Goal: Information Seeking & Learning: Learn about a topic

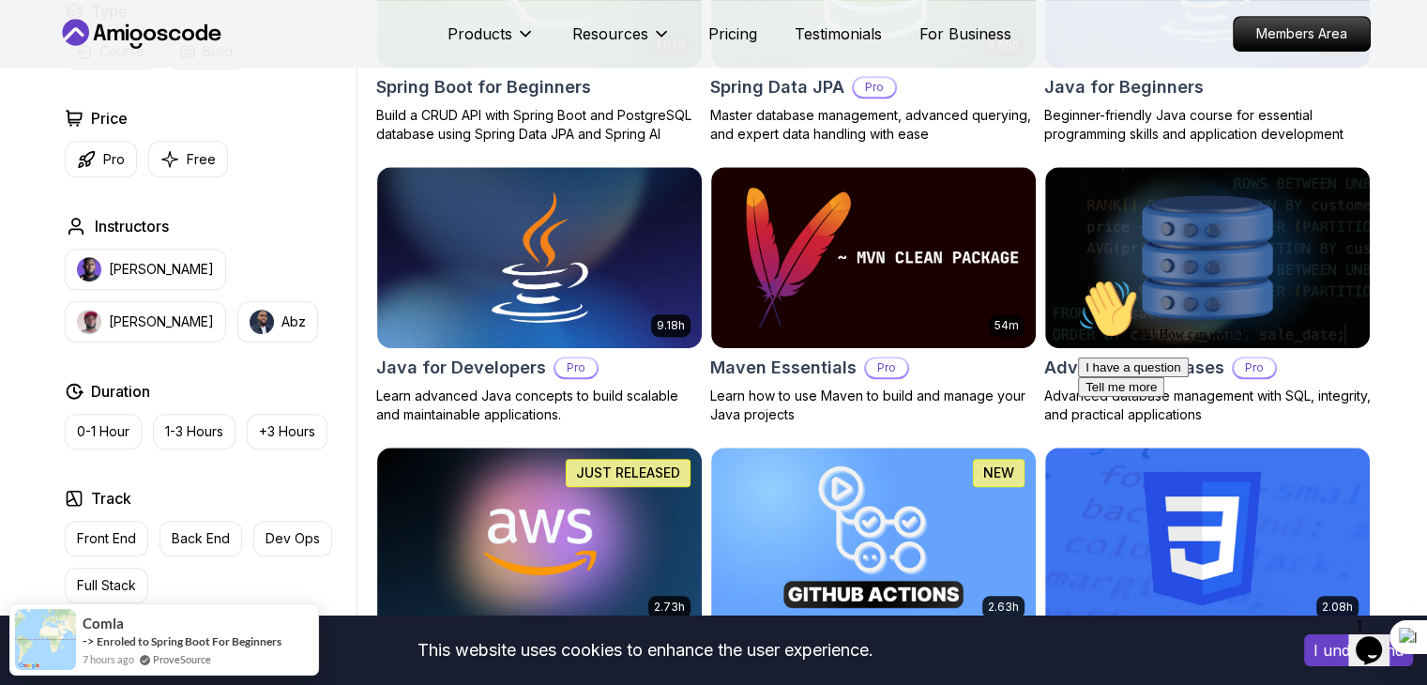
scroll to position [841, 0]
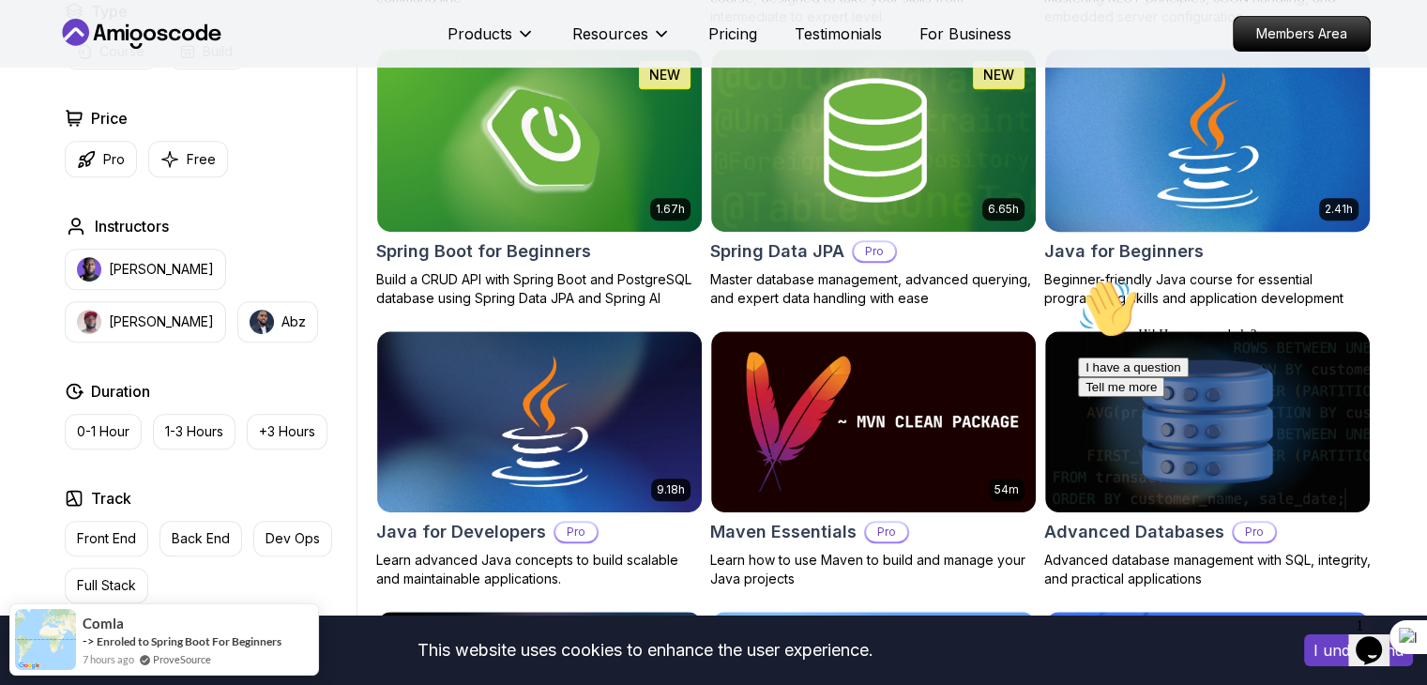
click at [1153, 147] on img at bounding box center [1207, 140] width 341 height 190
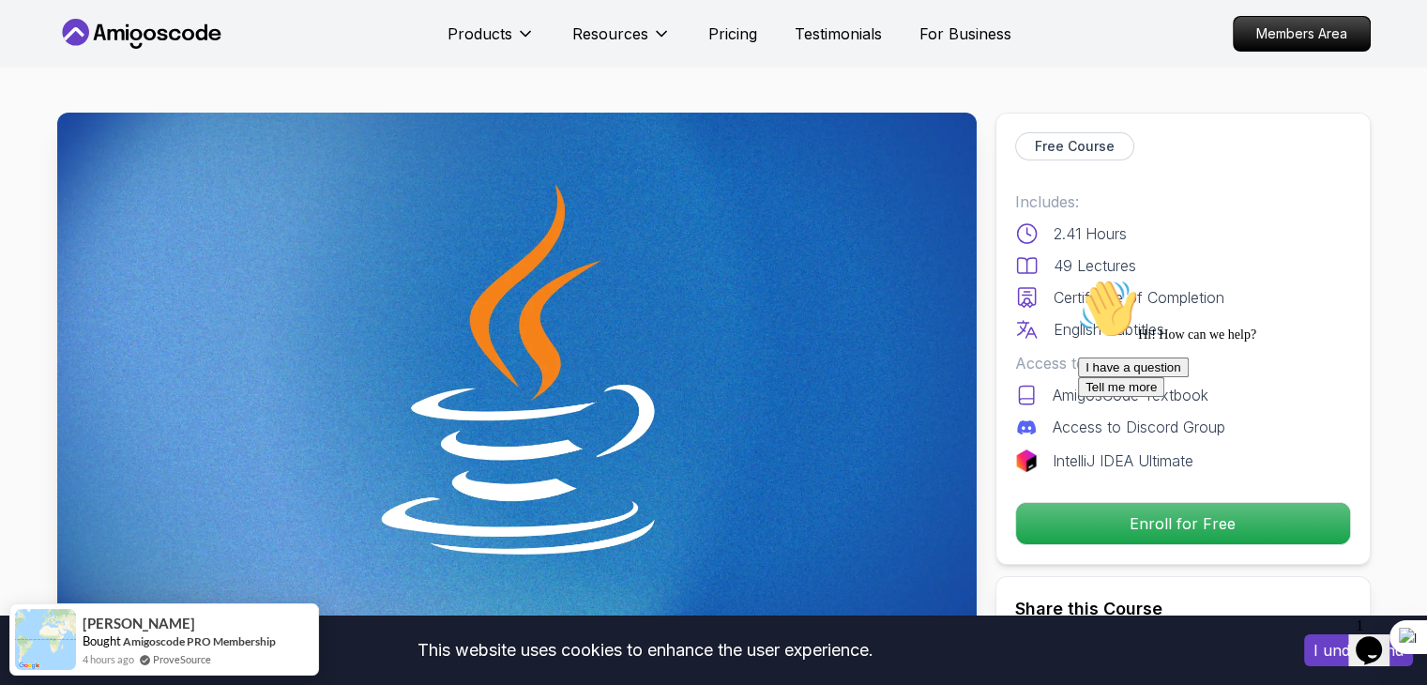
click at [160, 37] on icon at bounding box center [141, 34] width 169 height 30
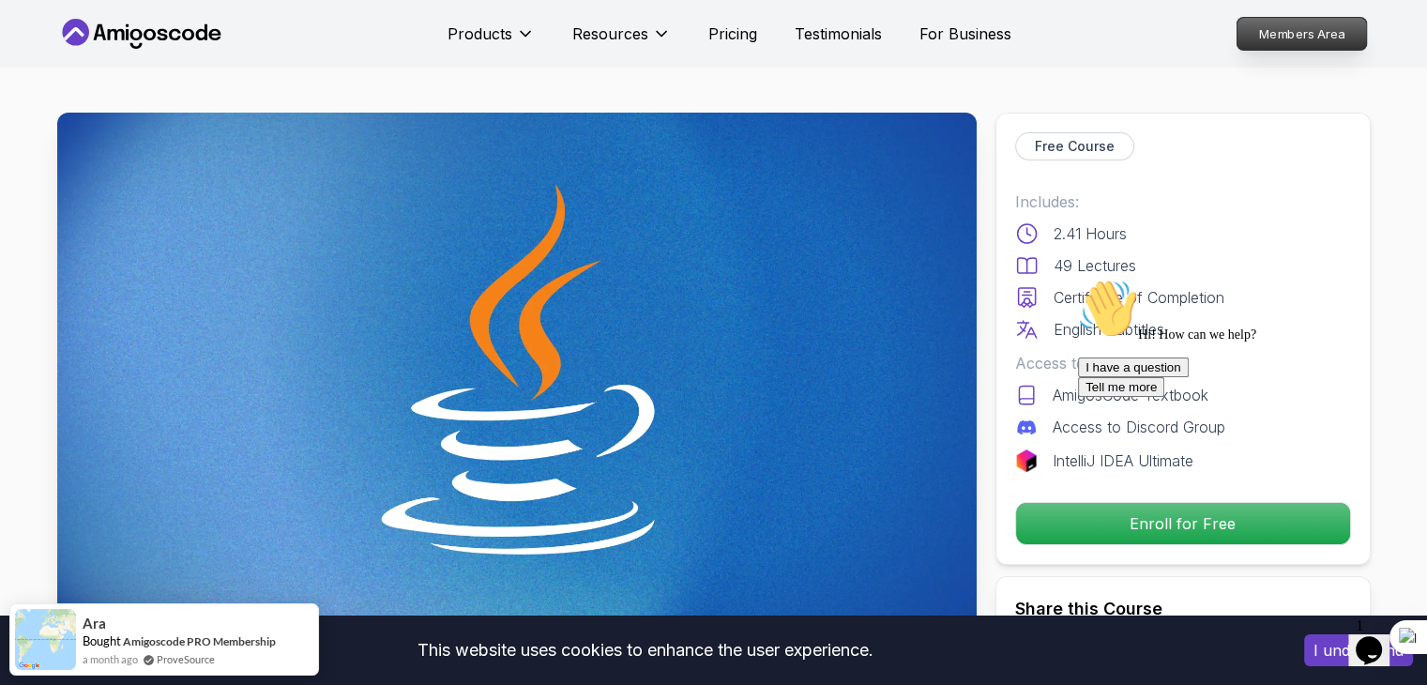
click at [1250, 46] on p "Members Area" at bounding box center [1301, 34] width 129 height 32
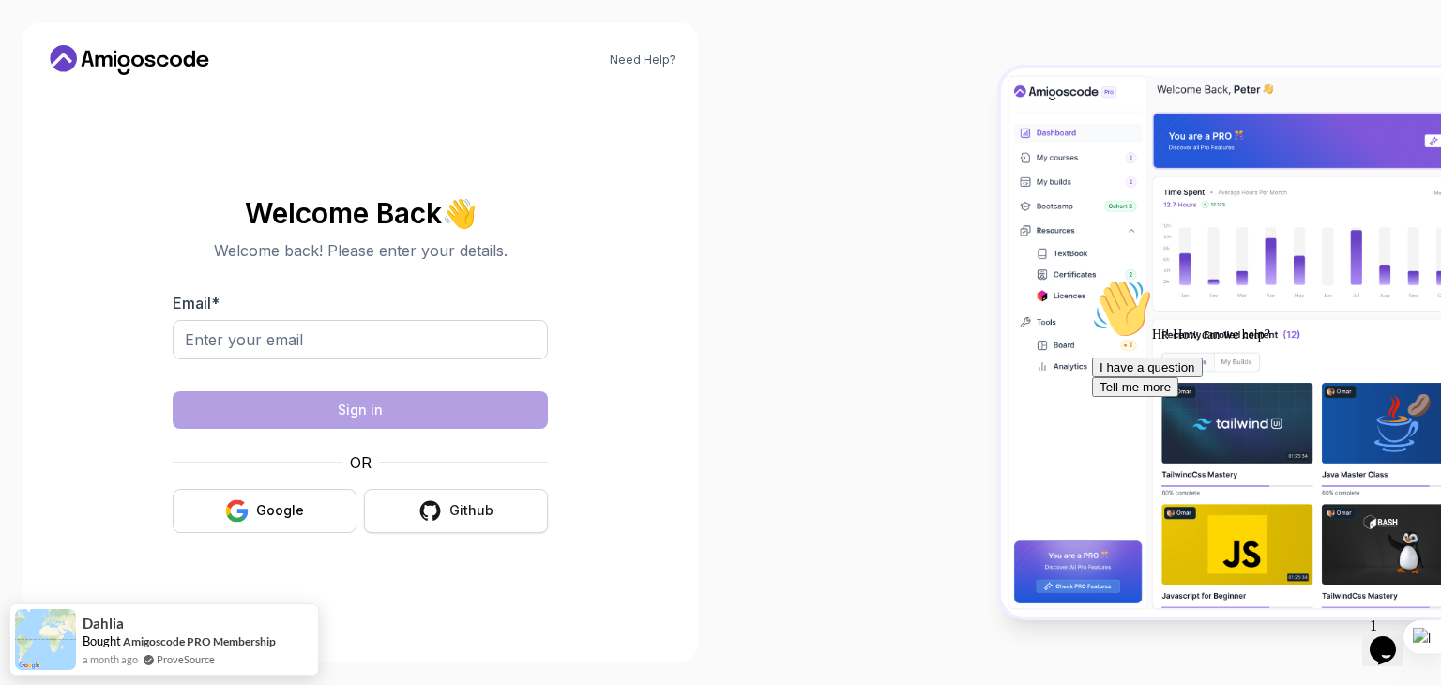
click at [442, 510] on icon "button" at bounding box center [430, 510] width 23 height 23
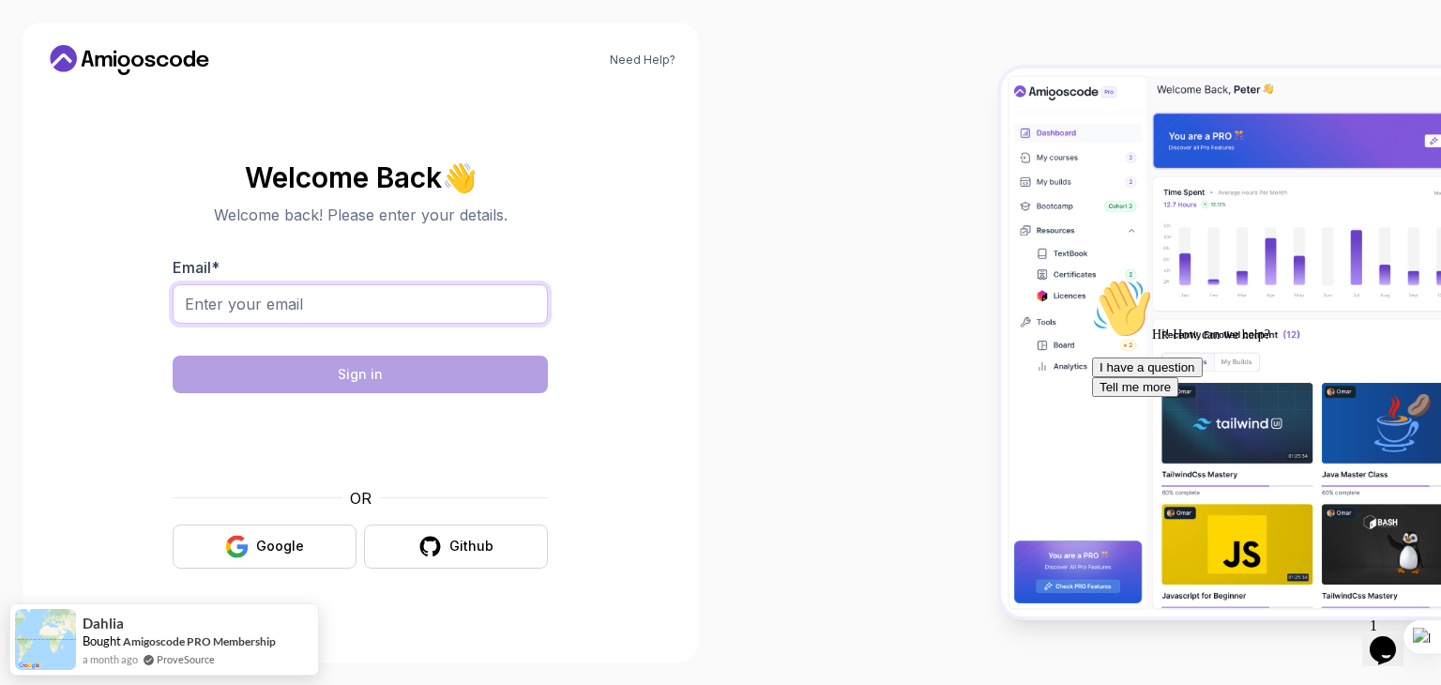
click at [360, 297] on input "Email *" at bounding box center [360, 303] width 375 height 39
type input "[EMAIL_ADDRESS][DOMAIN_NAME]"
click at [311, 540] on button "Google" at bounding box center [265, 547] width 184 height 44
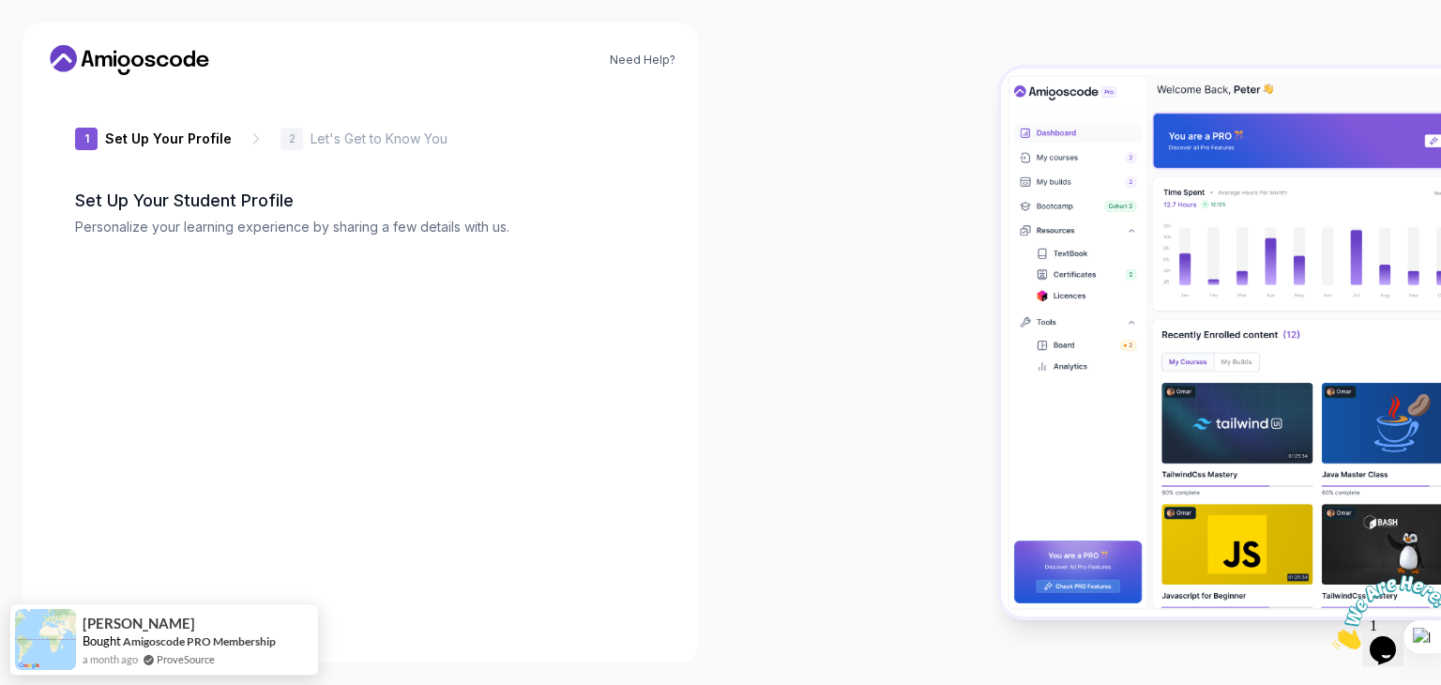
type input "vividotterfd8f1"
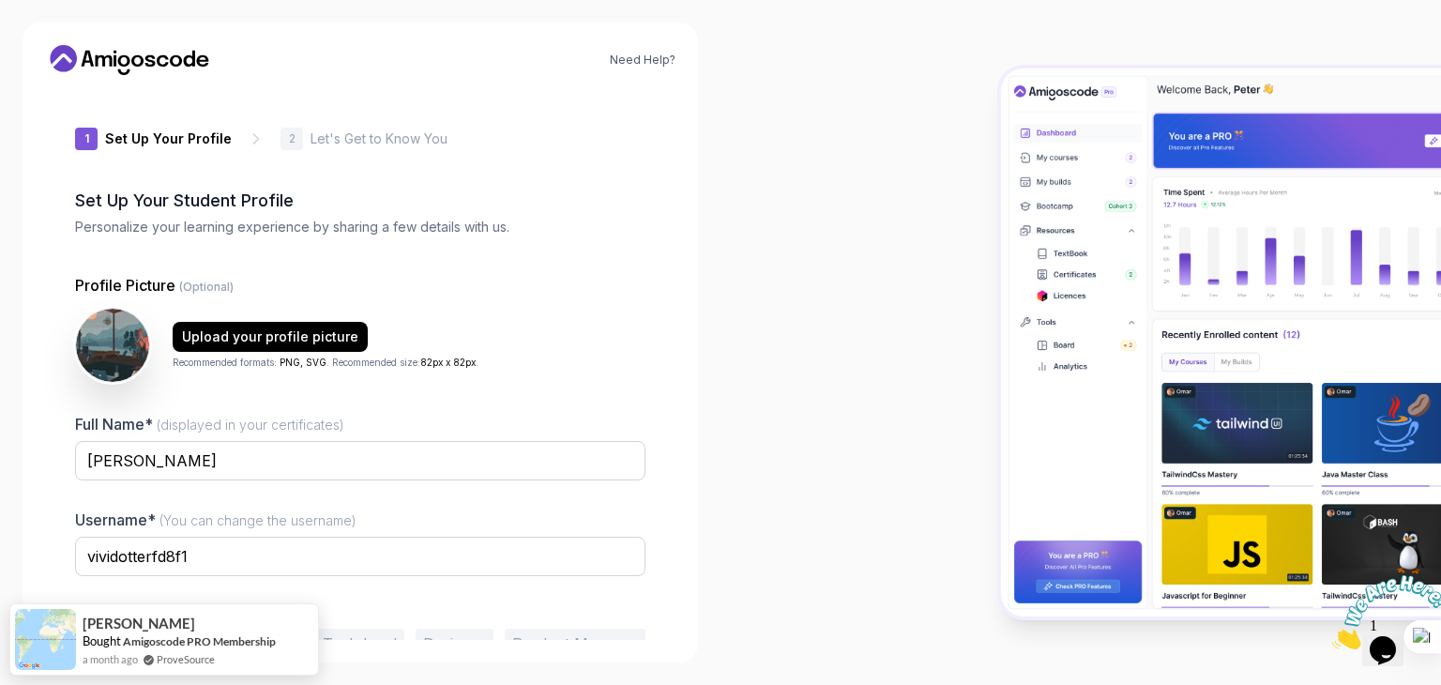
click at [653, 227] on div "1 Set Up Your Profile 1 Set Up Your Profile 2 Let's Get to Know You Set Up Your…" at bounding box center [360, 365] width 631 height 550
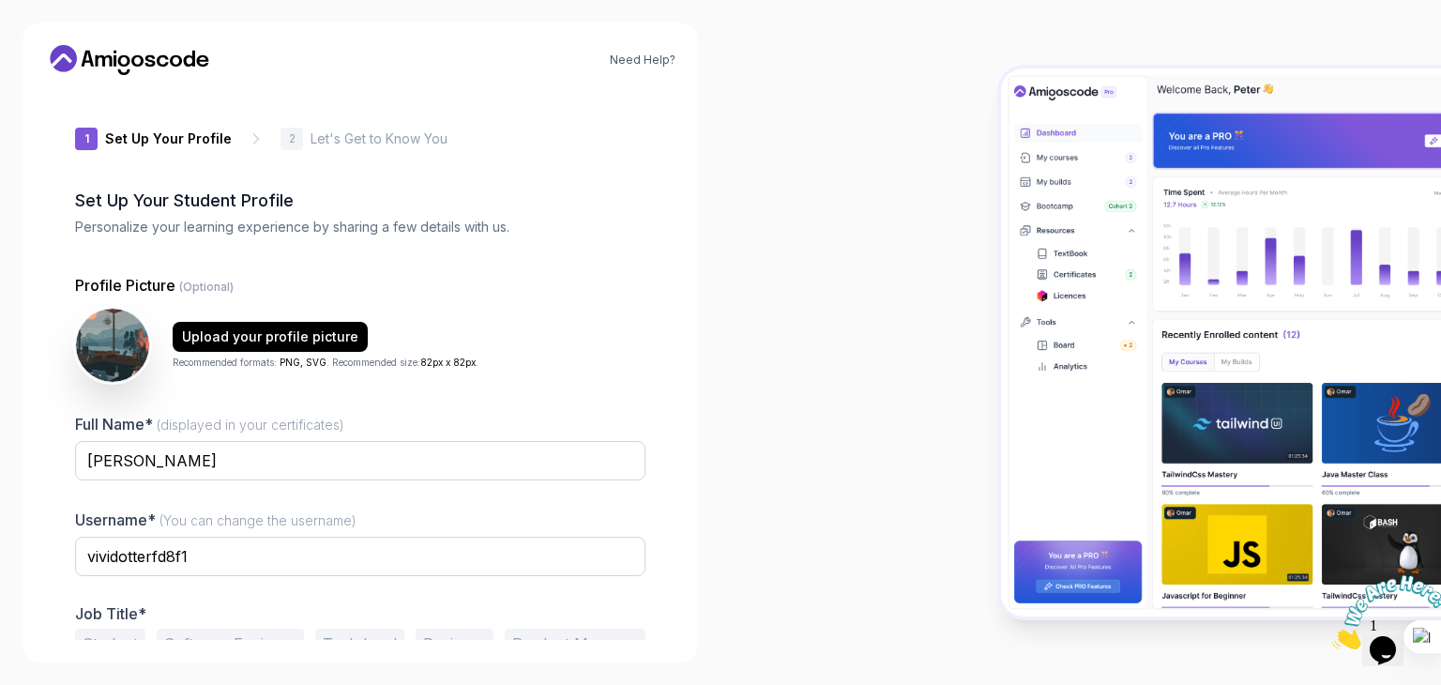
click at [892, 175] on div at bounding box center [1081, 342] width 721 height 685
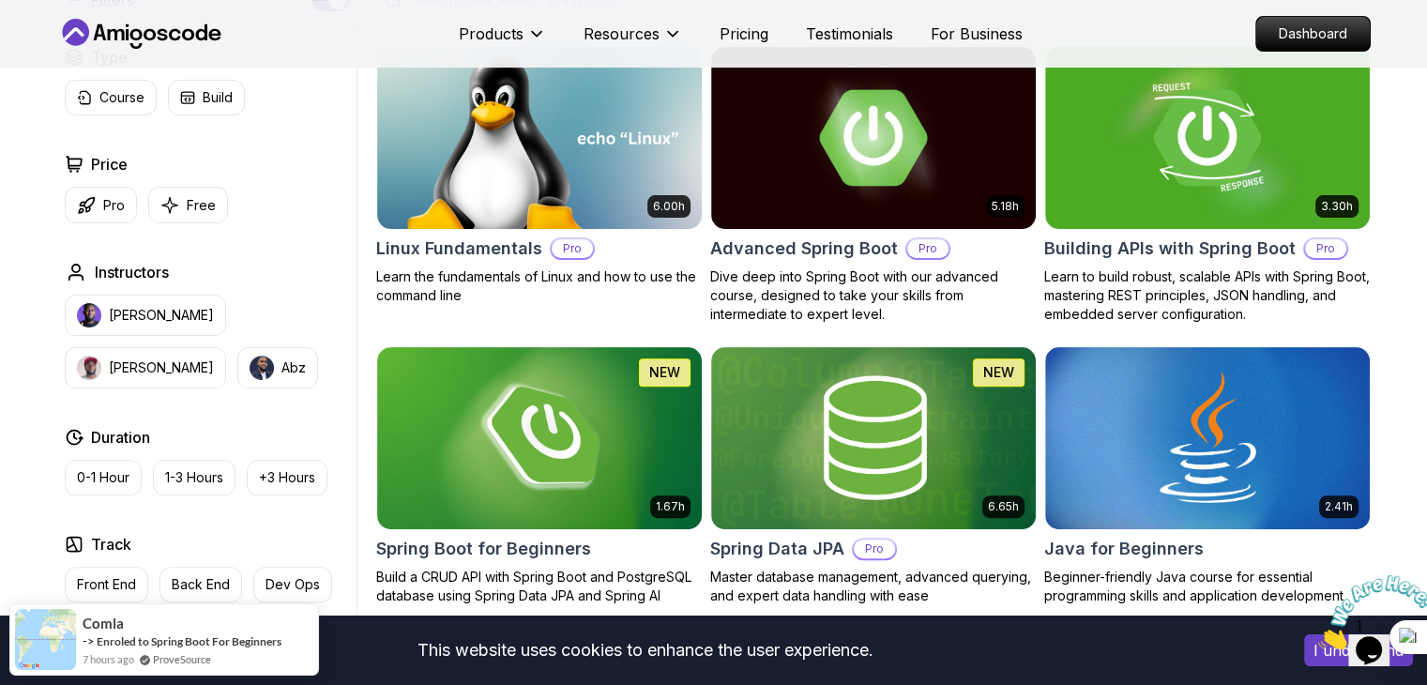
scroll to position [563, 0]
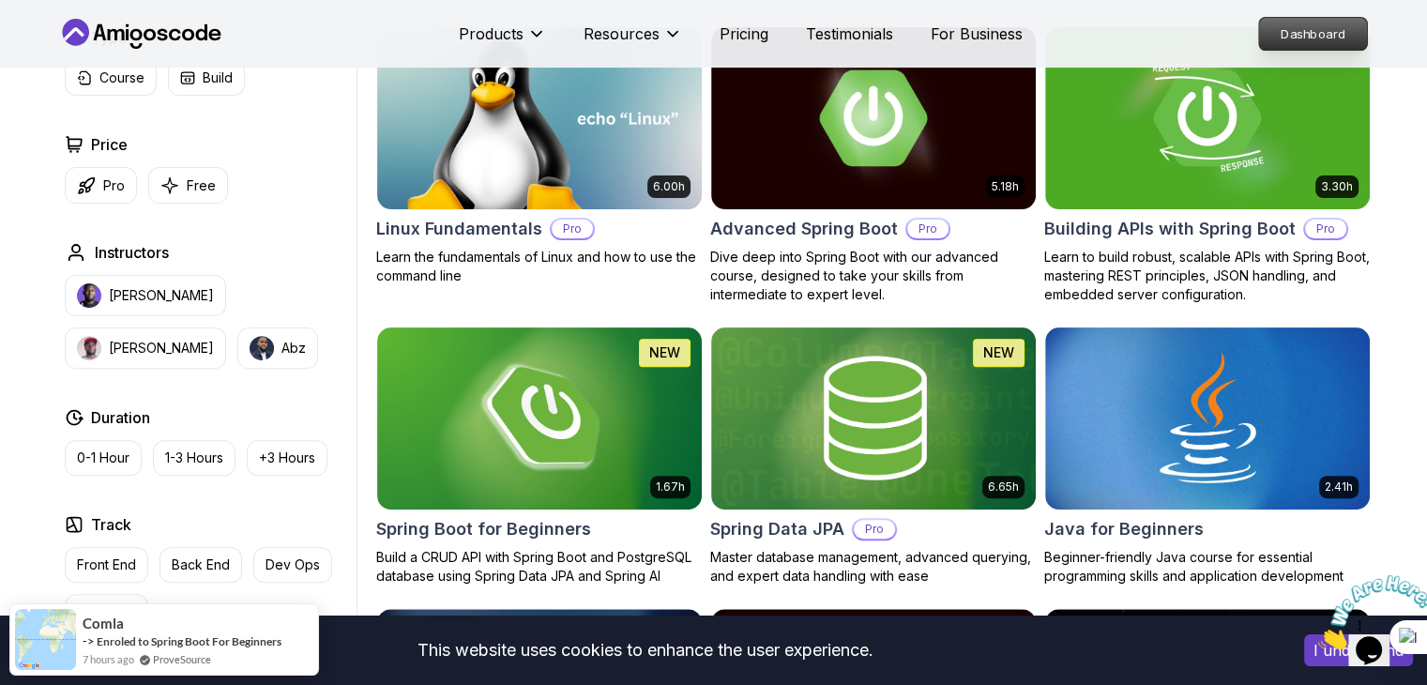
click at [1295, 26] on p "Dashboard" at bounding box center [1313, 34] width 108 height 32
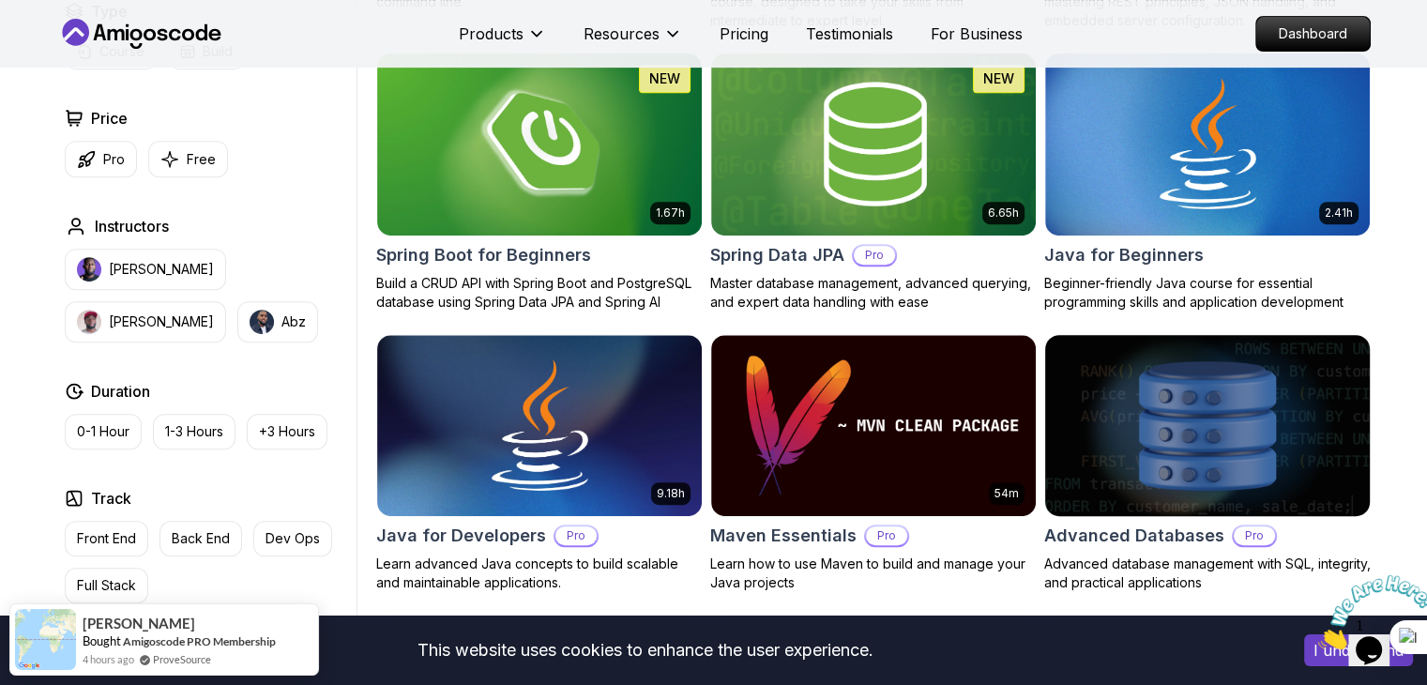
scroll to position [845, 0]
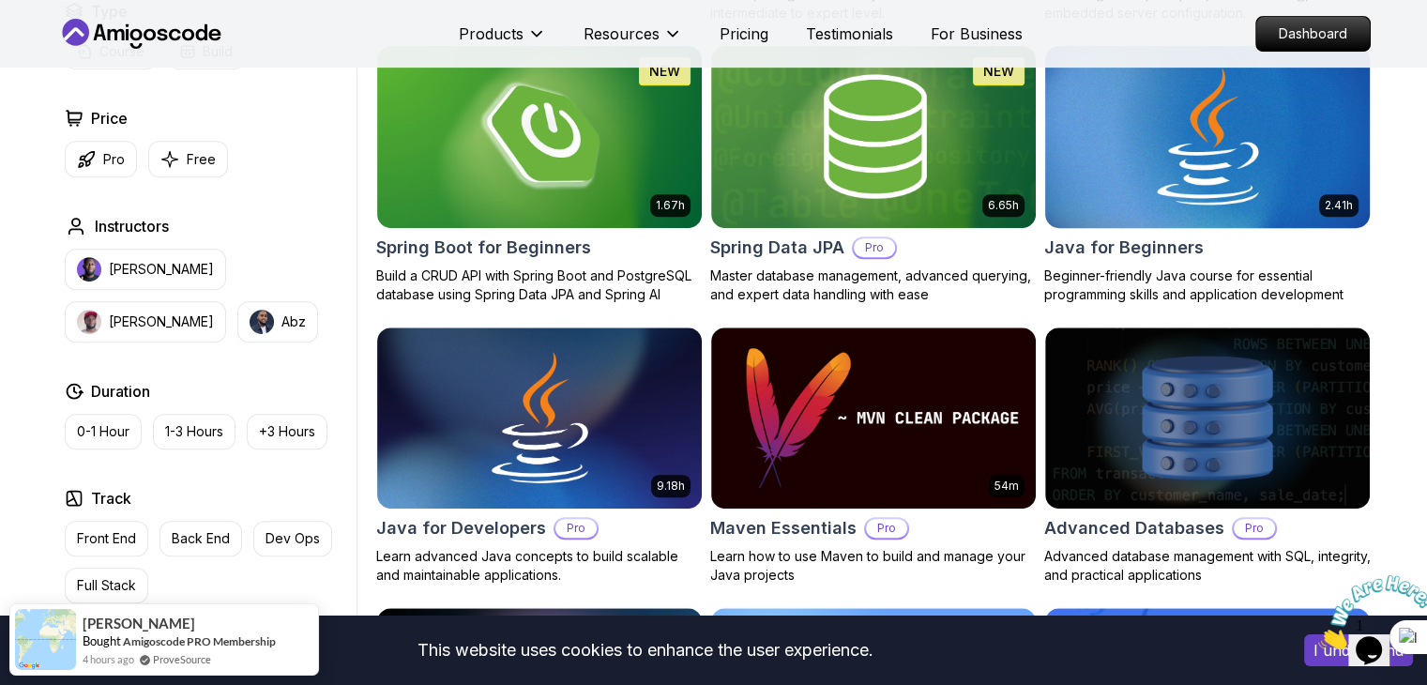
click at [1186, 167] on img at bounding box center [1207, 136] width 341 height 190
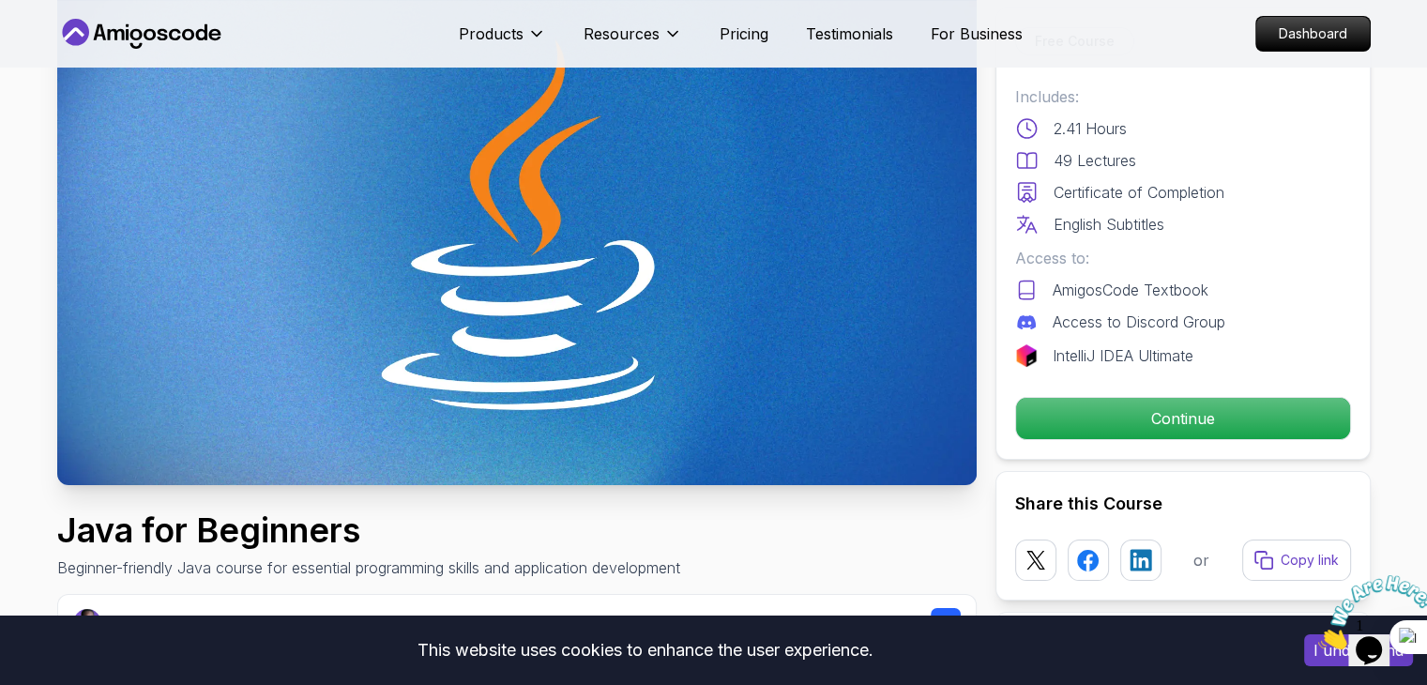
scroll to position [282, 0]
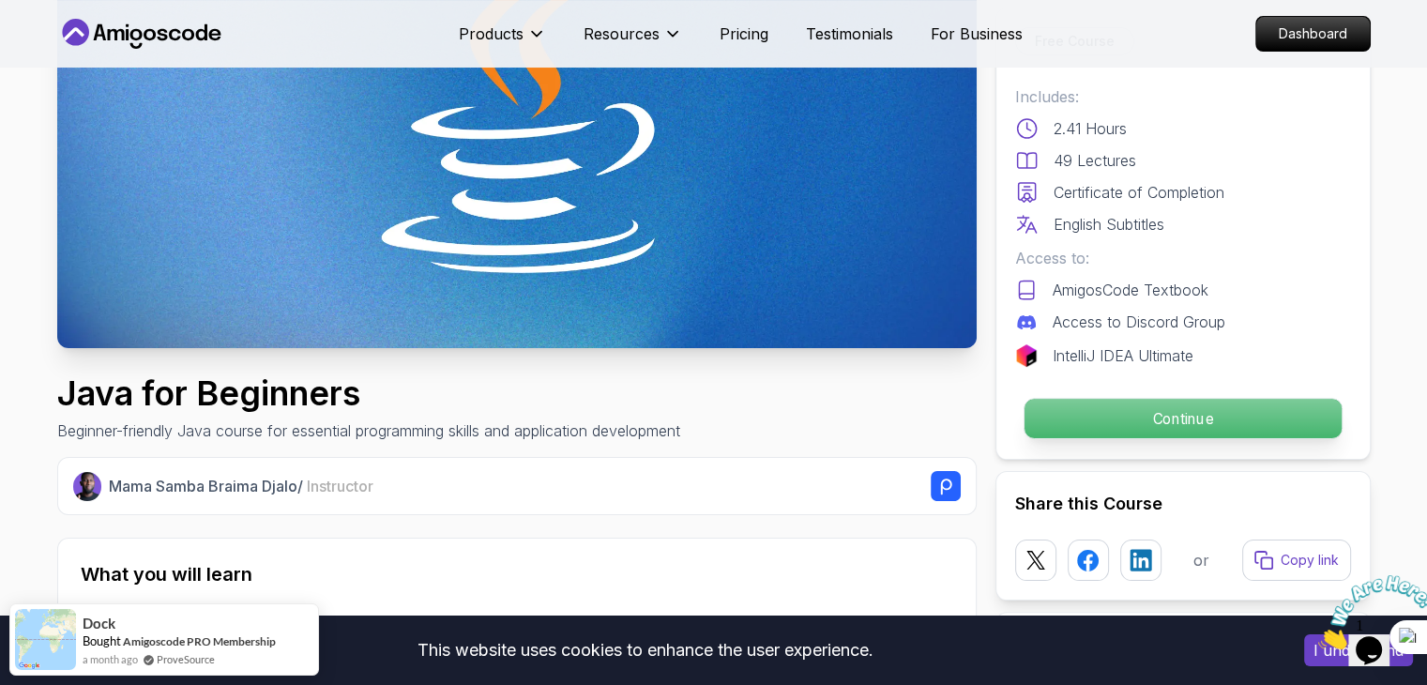
click at [1146, 401] on p "Continue" at bounding box center [1182, 418] width 317 height 39
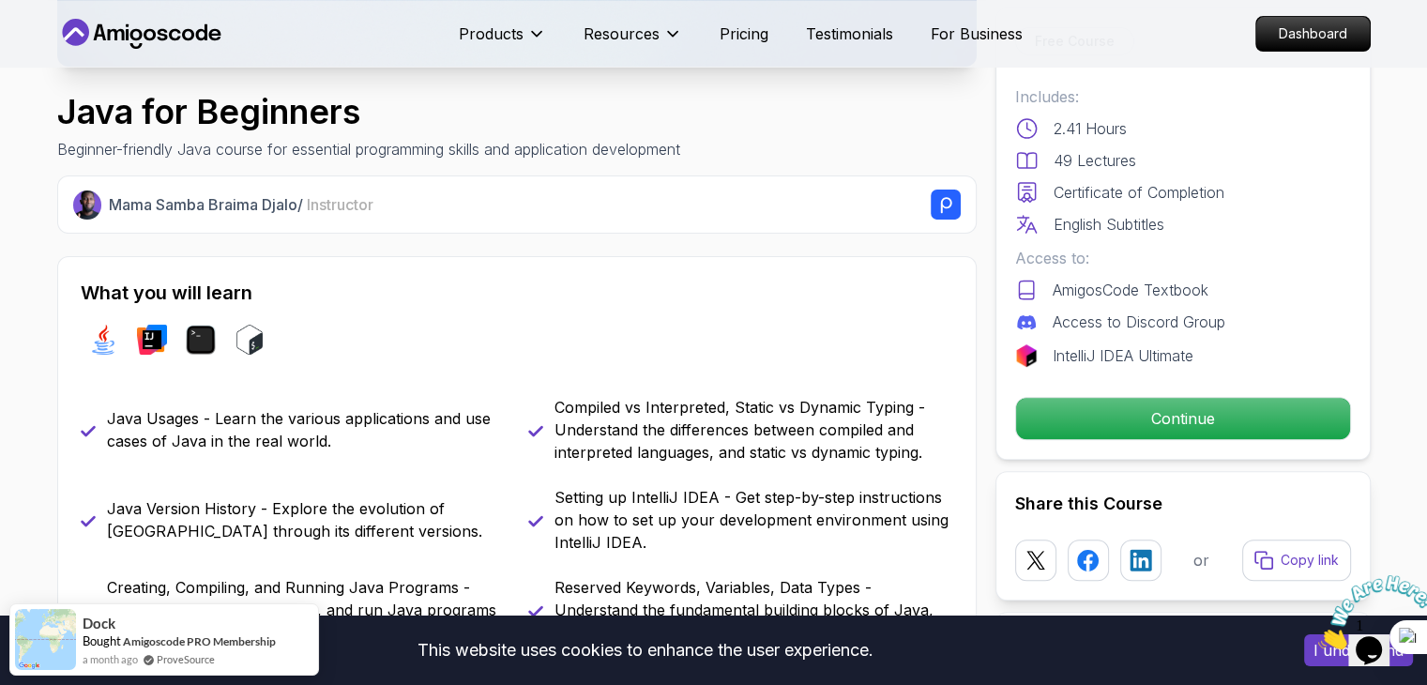
scroll to position [657, 0]
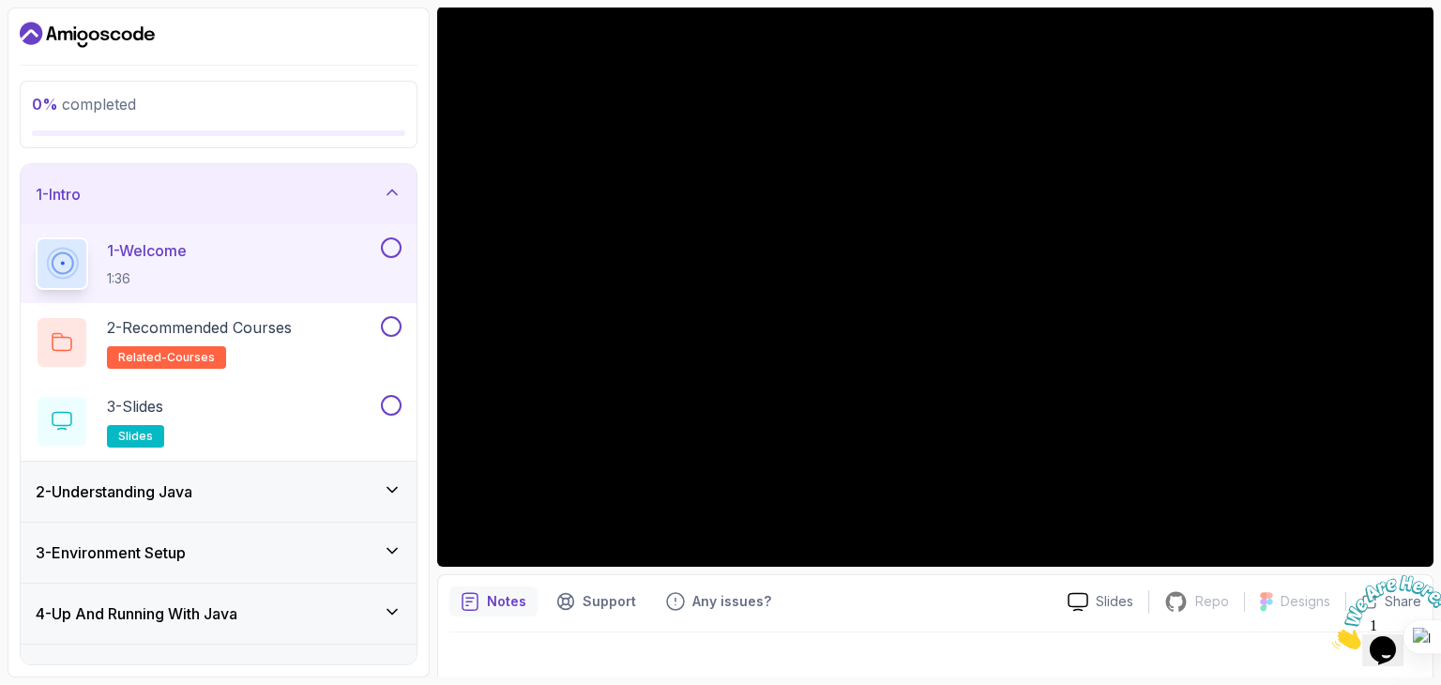
scroll to position [161, 0]
click at [233, 495] on div "2 - Understanding Java" at bounding box center [219, 491] width 366 height 23
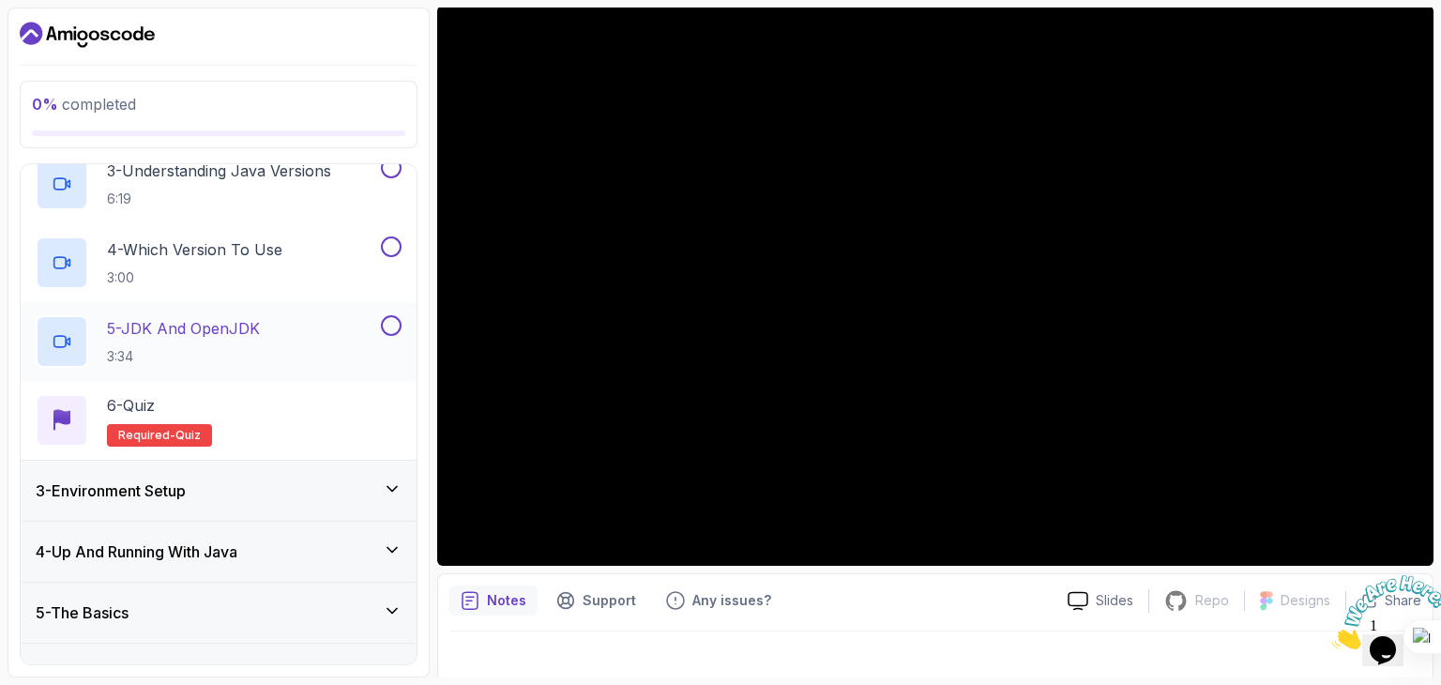
scroll to position [396, 0]
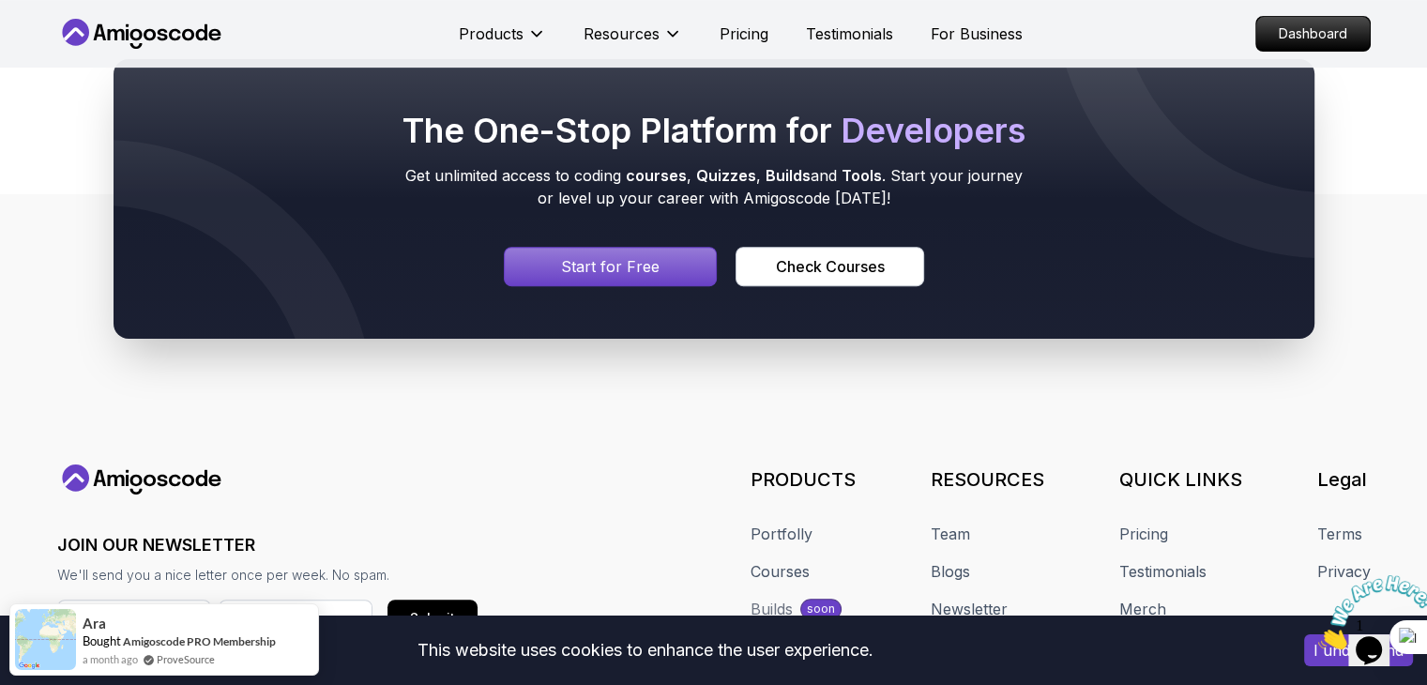
scroll to position [724, 0]
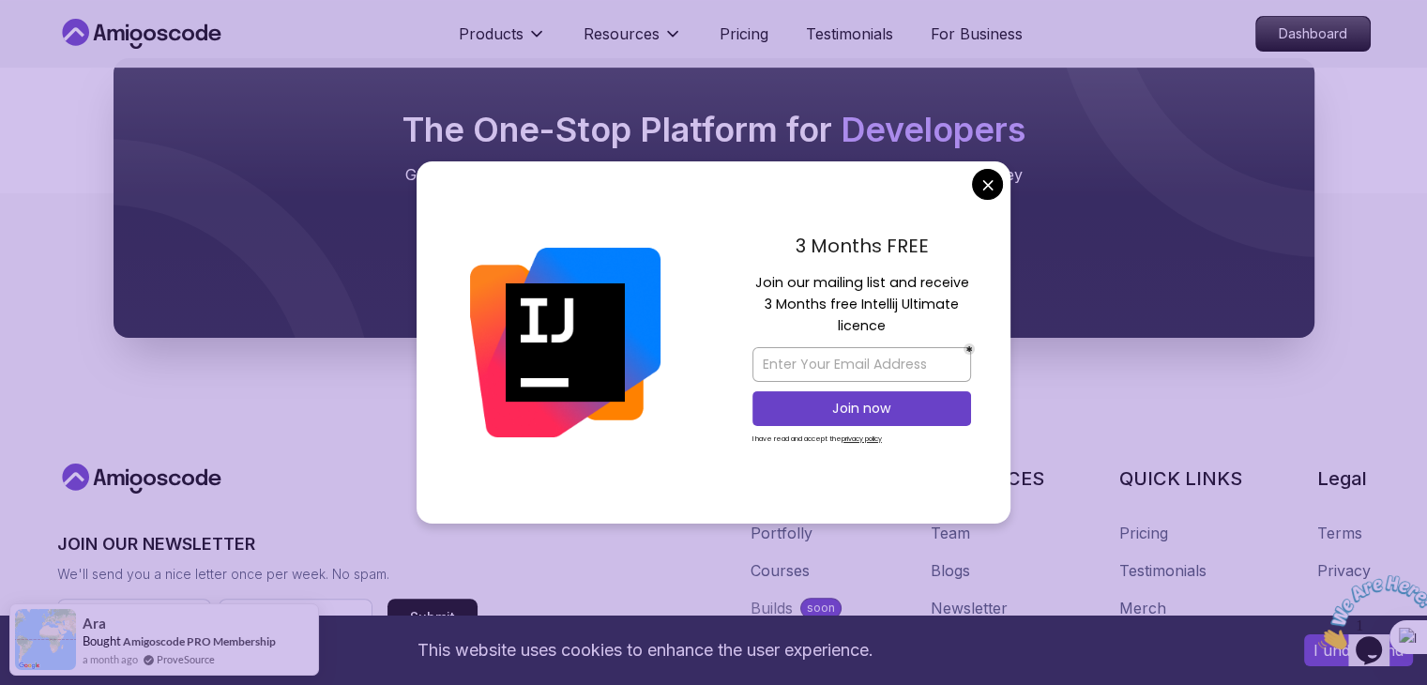
click at [985, 181] on body "This website uses cookies to enhance the user experience. I understand Products…" at bounding box center [713, 110] width 1427 height 1668
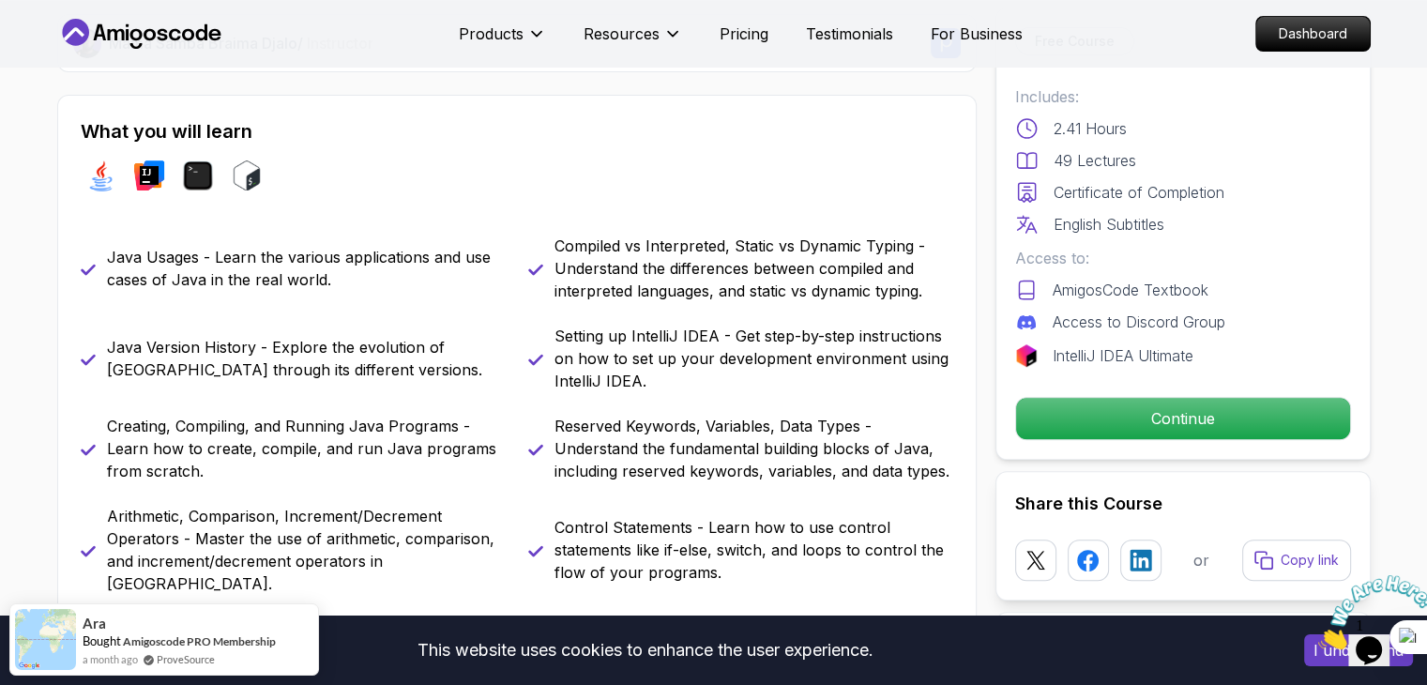
click at [587, 271] on p "Compiled vs Interpreted, Static vs Dynamic Typing - Understand the differences …" at bounding box center [754, 269] width 399 height 68
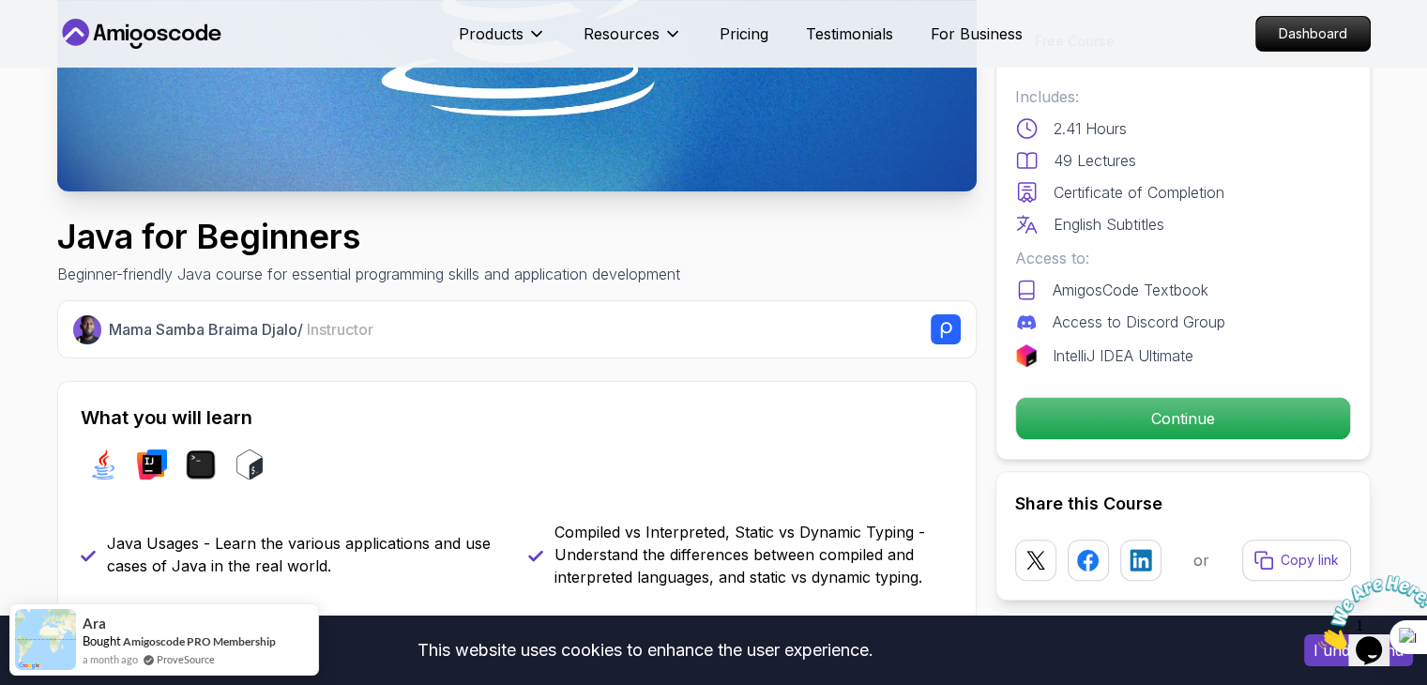
scroll to position [439, 0]
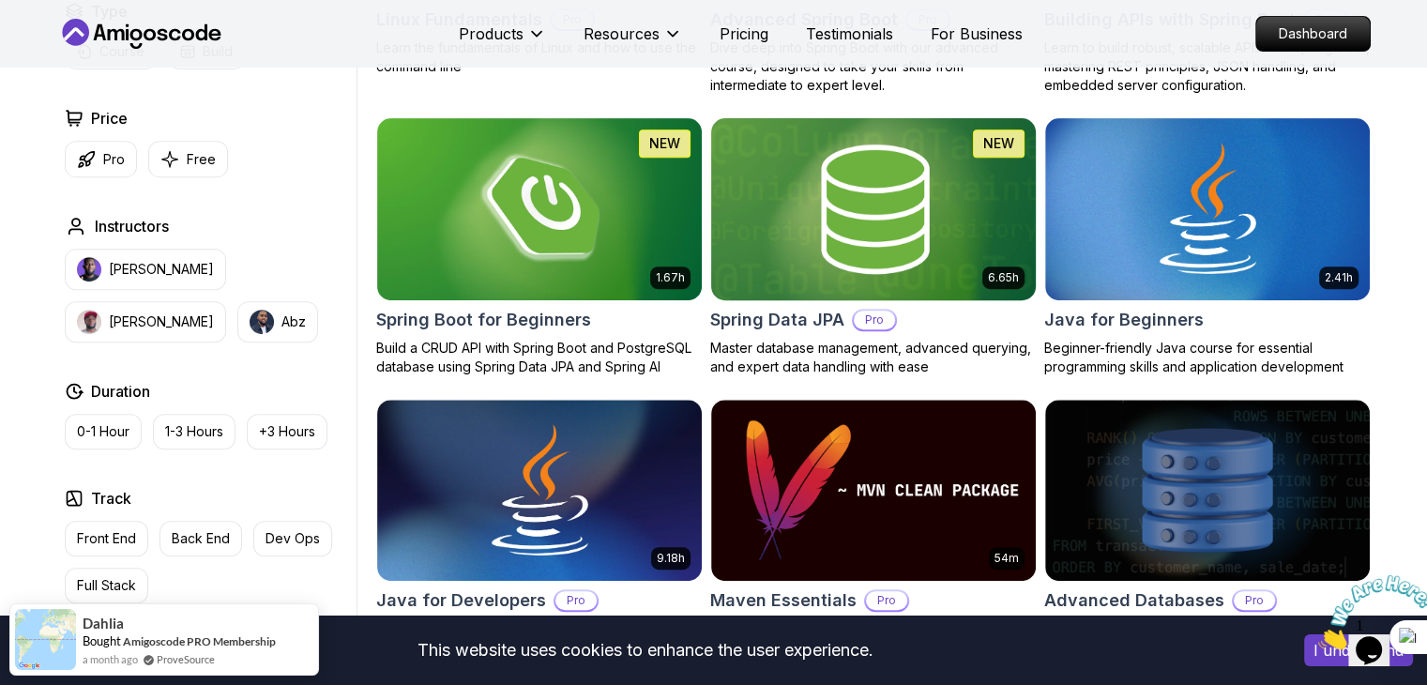
scroll to position [982, 0]
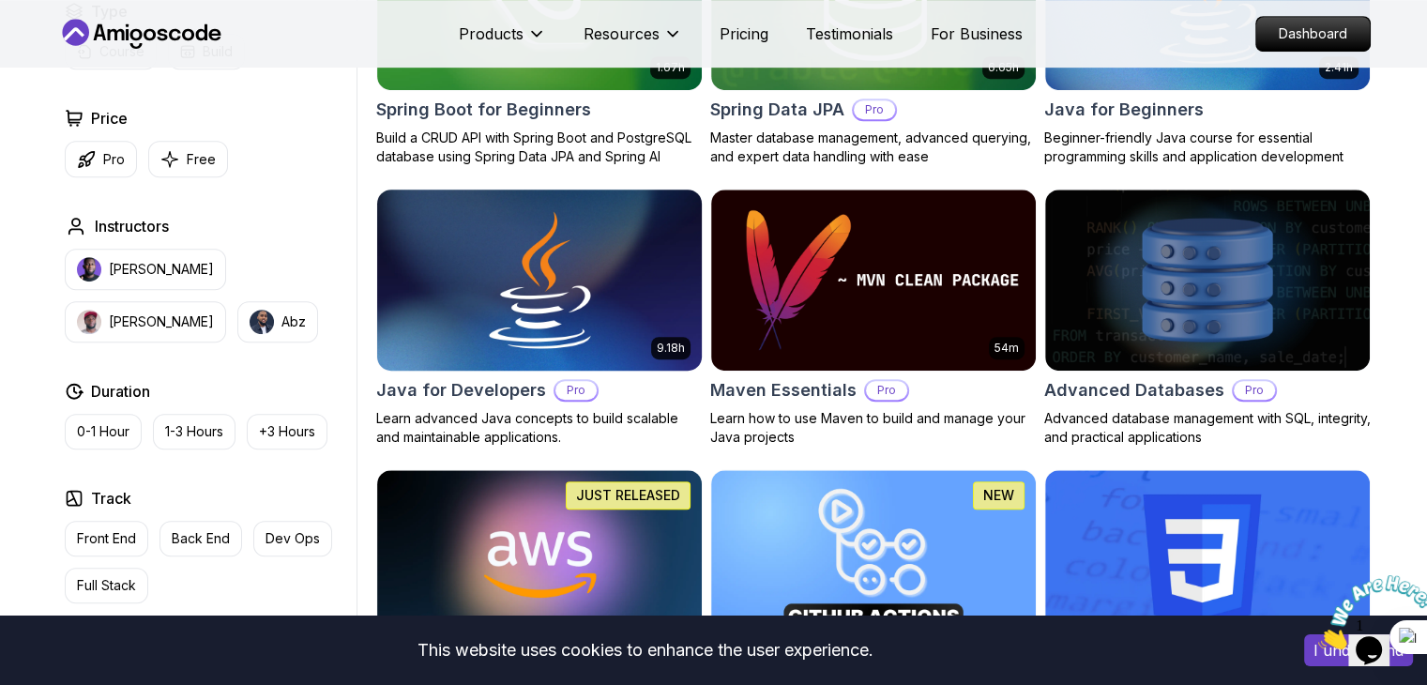
click at [595, 271] on img at bounding box center [539, 280] width 341 height 190
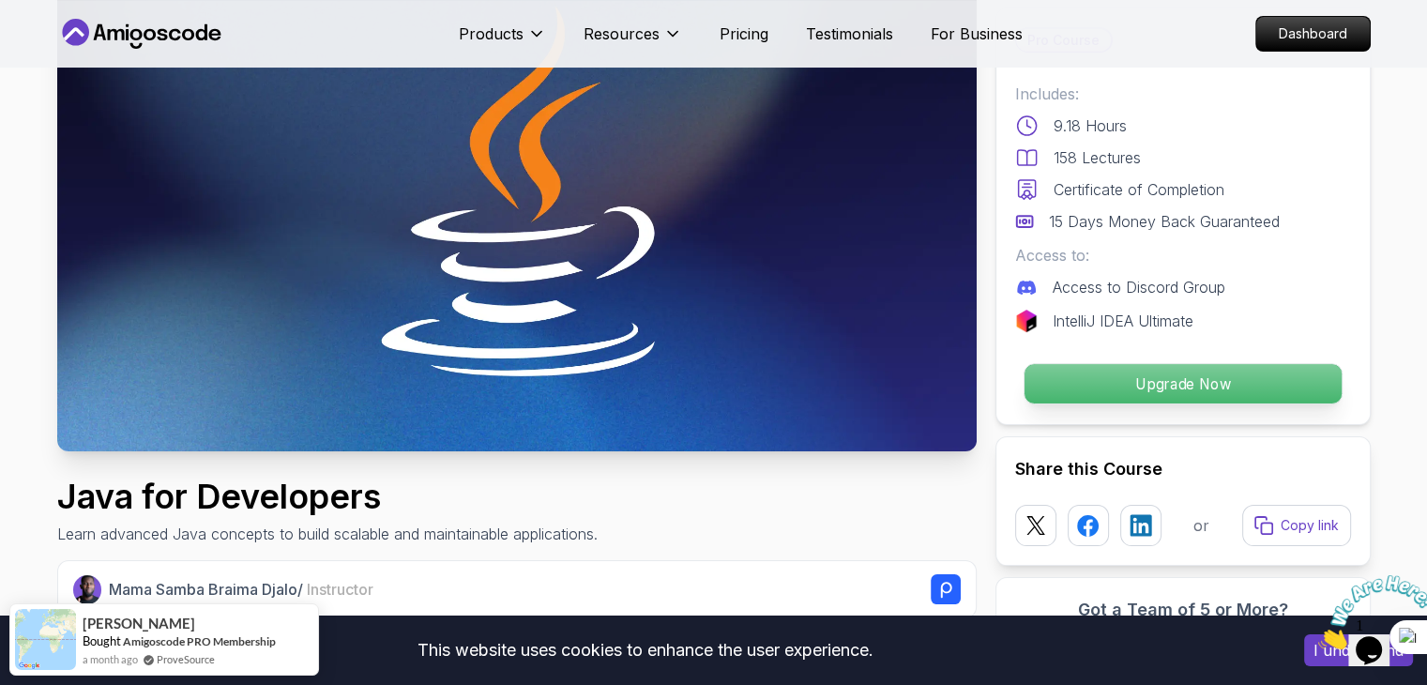
click at [1146, 373] on p "Upgrade Now" at bounding box center [1182, 383] width 317 height 39
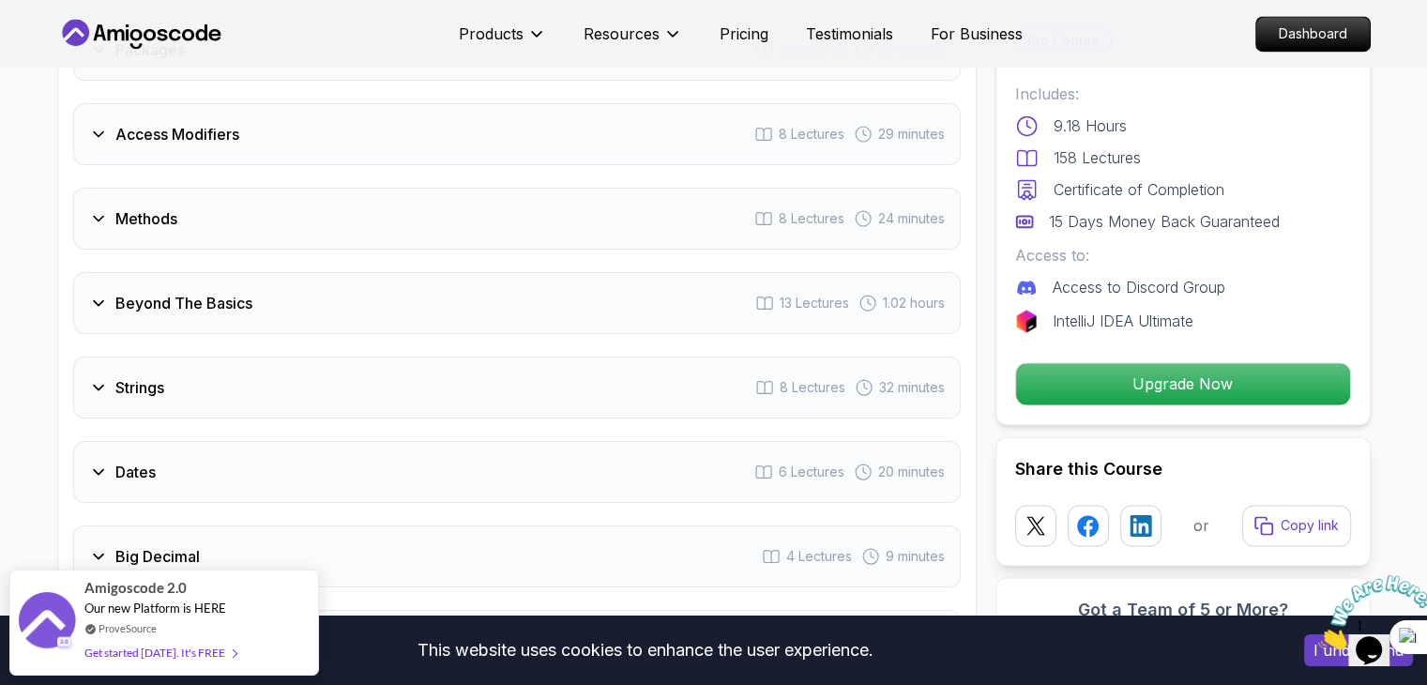
scroll to position [2894, 0]
